Goal: Task Accomplishment & Management: Use online tool/utility

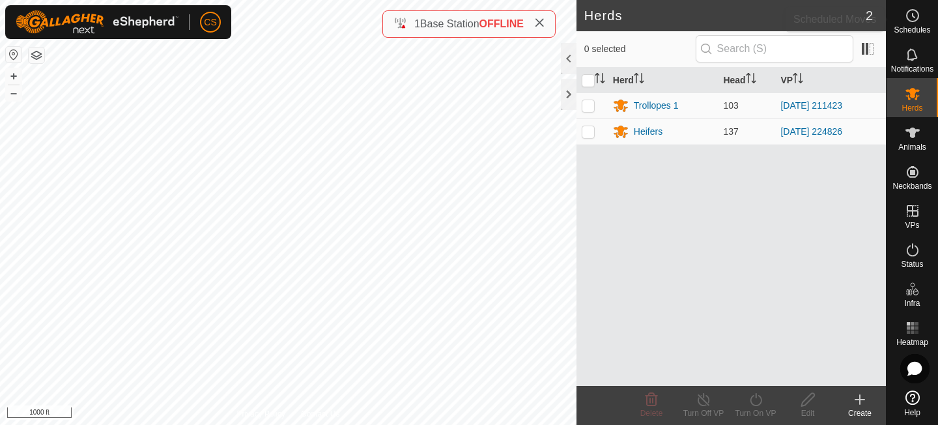
click at [913, 23] on es-schedule-vp-svg-icon at bounding box center [912, 15] width 23 height 21
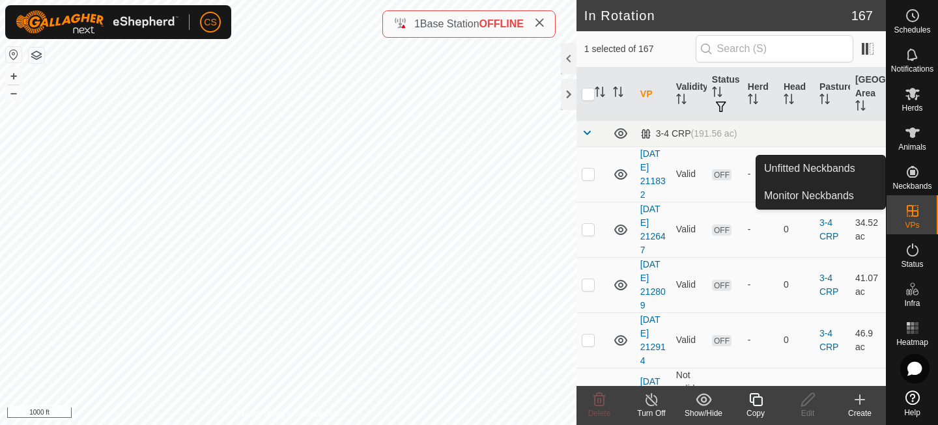
click at [916, 181] on es-neckbands-svg-icon at bounding box center [912, 171] width 23 height 21
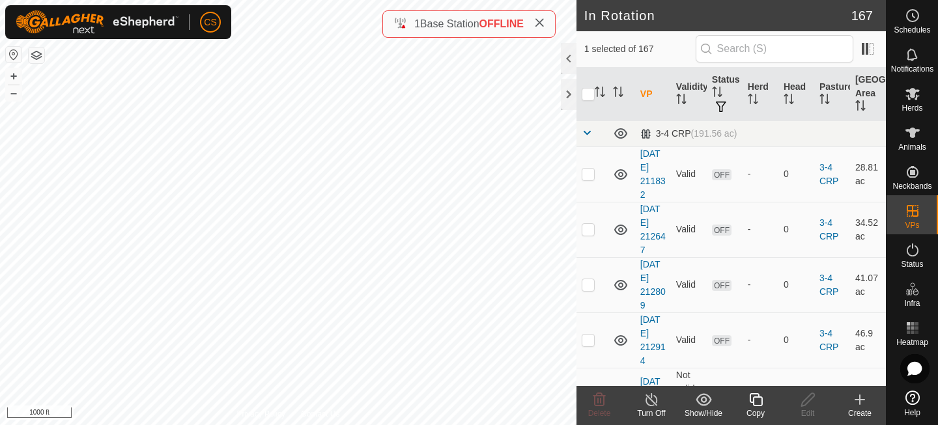
checkbox input "false"
checkbox input "true"
click at [754, 399] on icon at bounding box center [756, 400] width 16 height 16
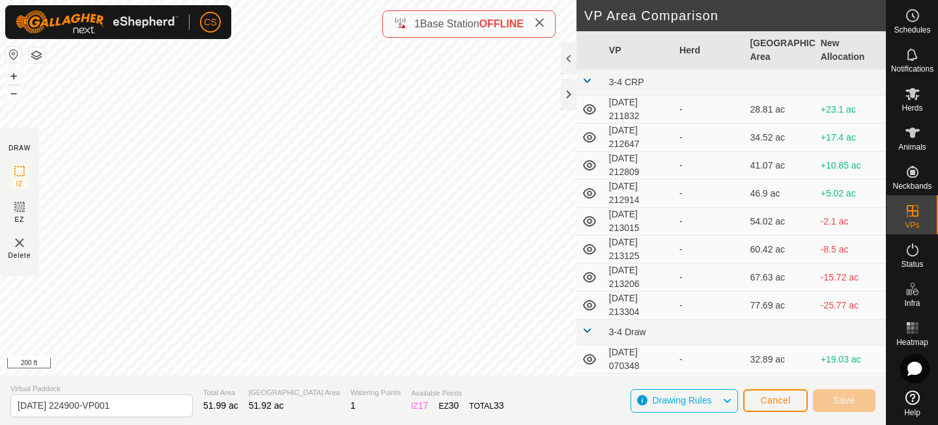
click at [462, 396] on div "DRAW IZ EZ Delete Privacy Policy Contact Us + – ⇧ i 200 ft VP Area Comparison V…" at bounding box center [443, 212] width 886 height 425
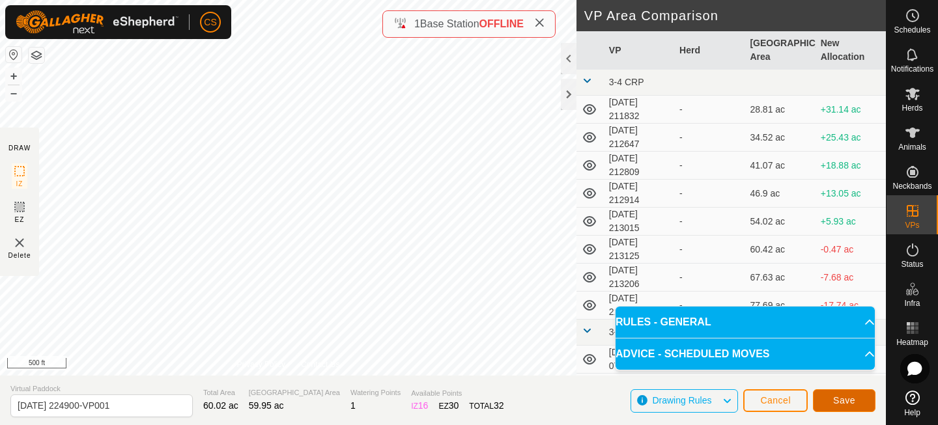
click at [835, 396] on span "Save" at bounding box center [844, 400] width 22 height 10
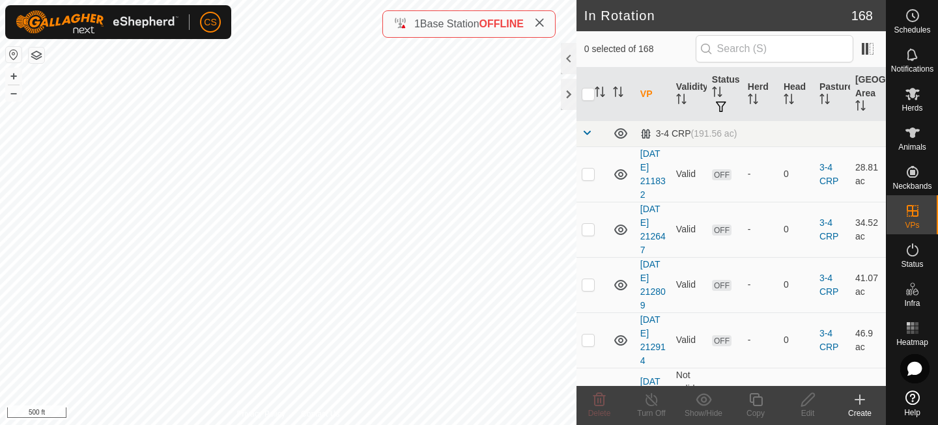
checkbox input "true"
click at [916, 97] on icon at bounding box center [912, 94] width 14 height 12
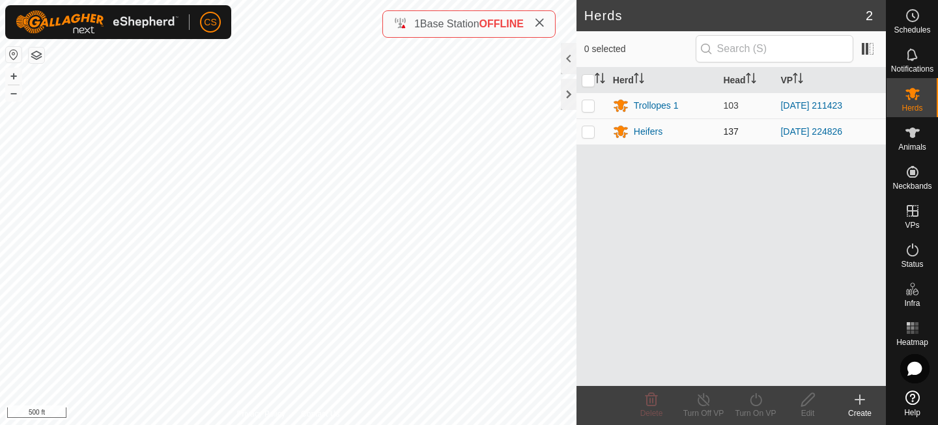
click at [593, 132] on p-checkbox at bounding box center [587, 131] width 13 height 10
checkbox input "true"
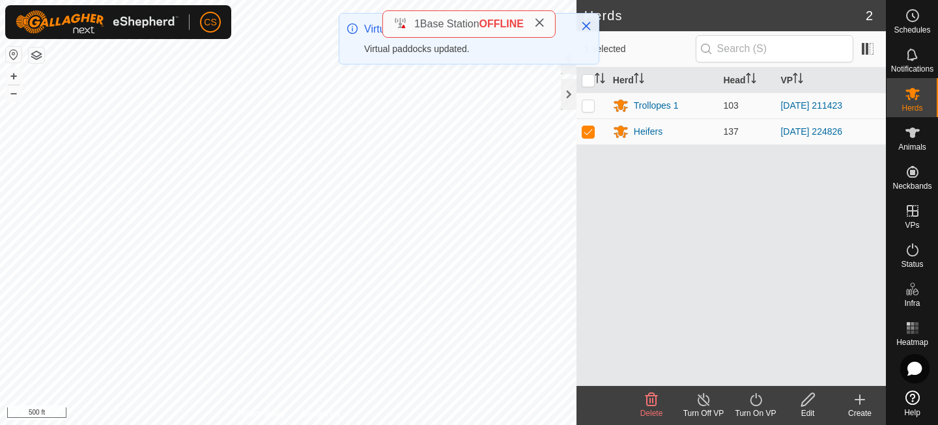
click at [751, 396] on icon at bounding box center [756, 400] width 16 height 16
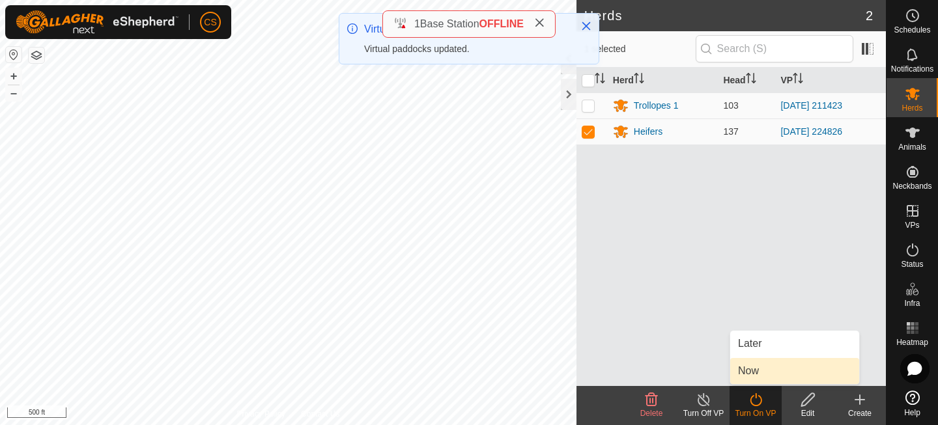
click at [744, 371] on link "Now" at bounding box center [794, 371] width 129 height 26
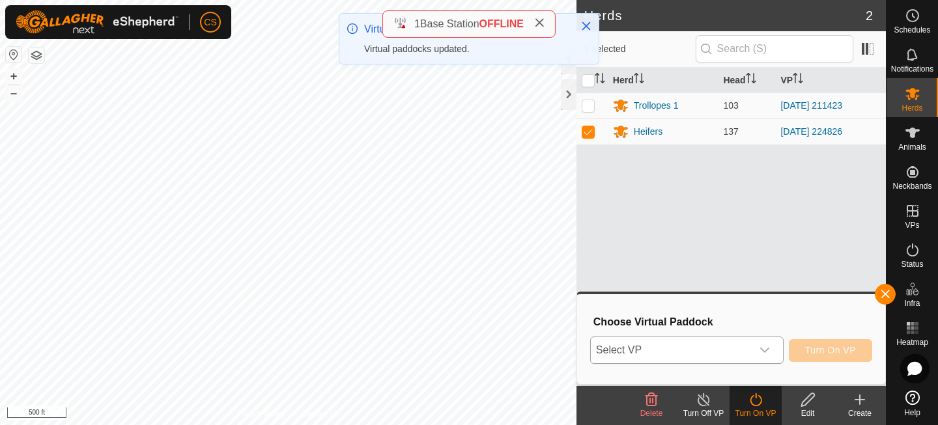
click at [717, 344] on span "Select VP" at bounding box center [671, 350] width 161 height 26
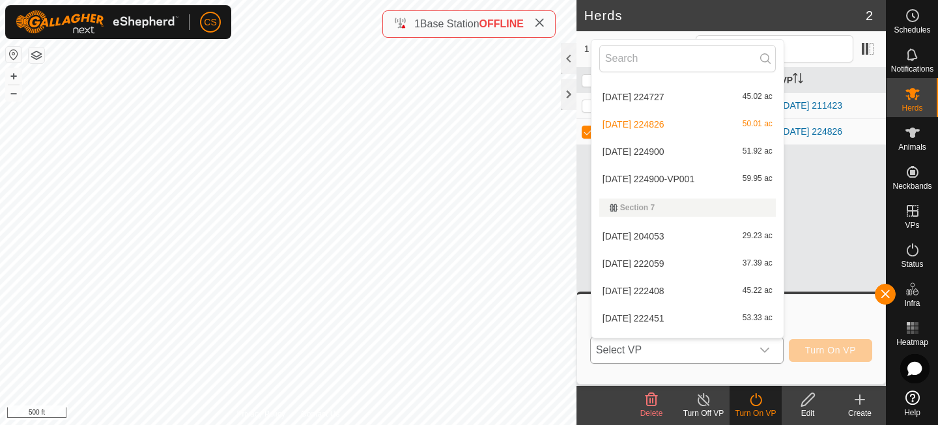
scroll to position [3389, 0]
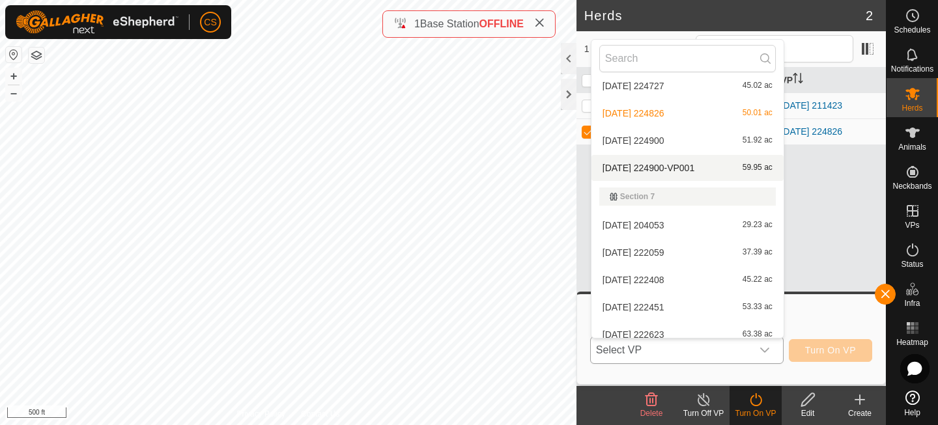
click at [675, 170] on li "[DATE] 224900-VP001 59.95 ac" at bounding box center [687, 168] width 192 height 26
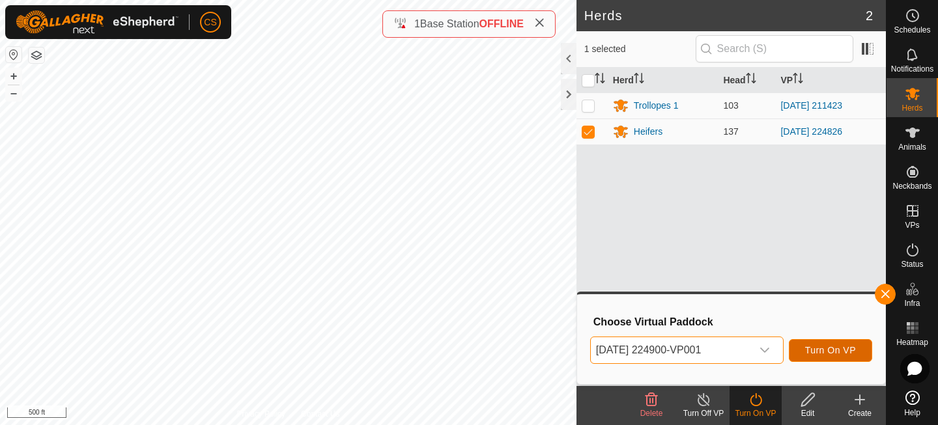
click at [809, 353] on span "Turn On VP" at bounding box center [830, 350] width 51 height 10
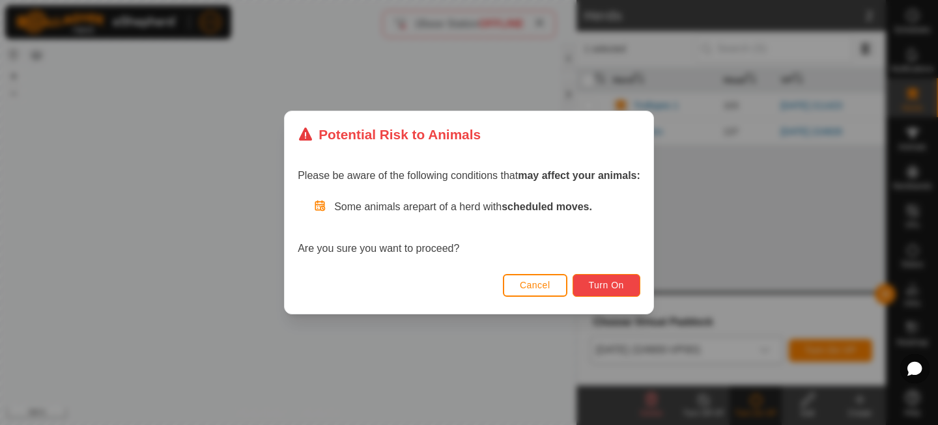
click at [605, 285] on span "Turn On" at bounding box center [606, 285] width 35 height 10
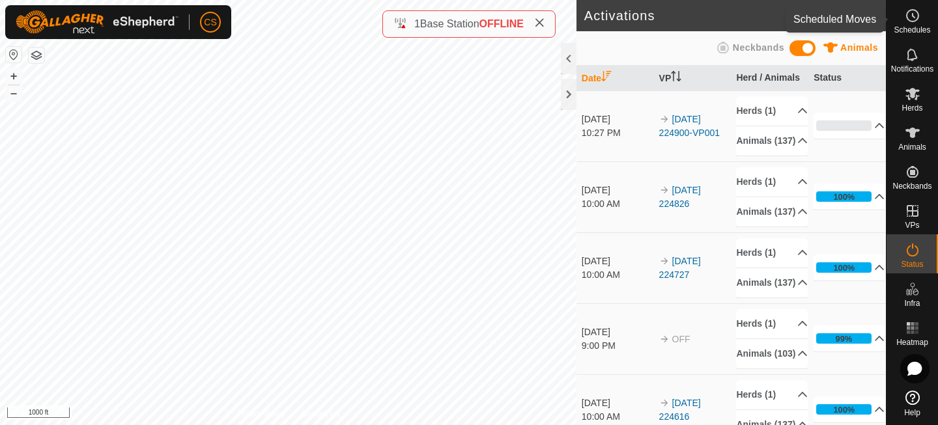
click at [917, 23] on icon at bounding box center [912, 16] width 16 height 16
